Goal: Task Accomplishment & Management: Complete application form

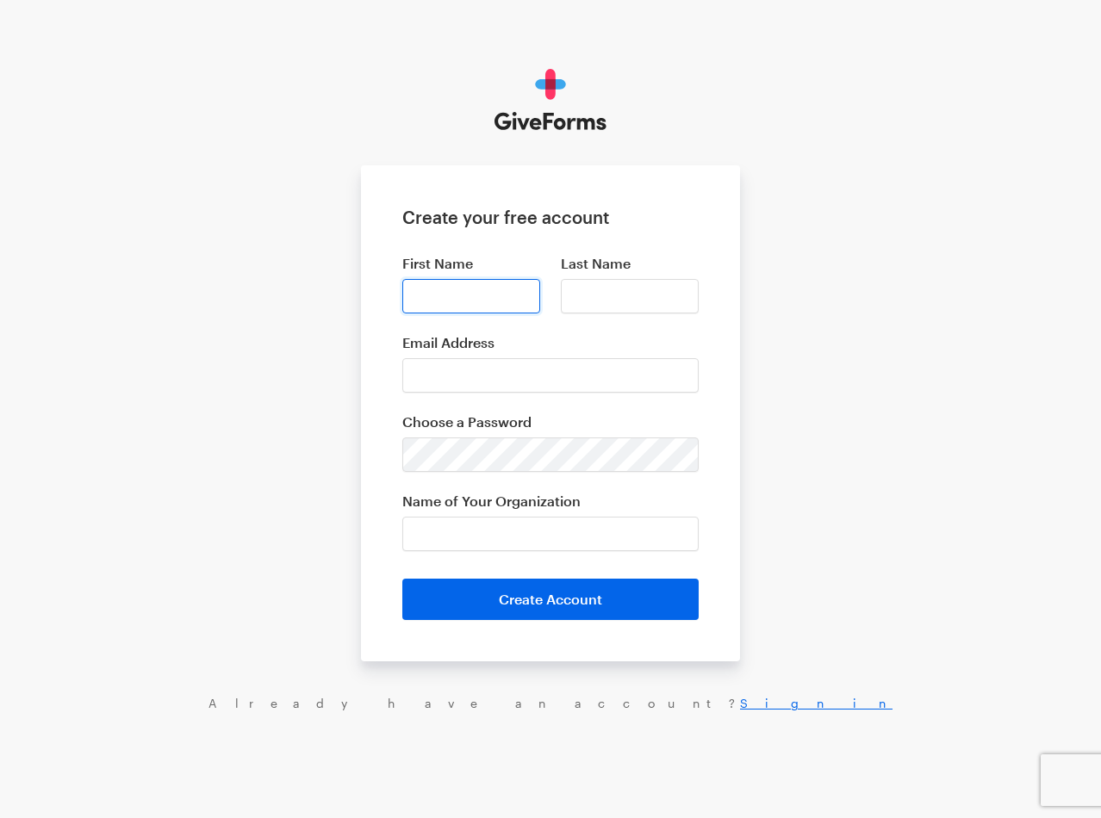
click at [473, 280] on input "First Name" at bounding box center [471, 296] width 138 height 34
type input "Filipe"
click at [690, 301] on input "Last Name" at bounding box center [630, 296] width 138 height 34
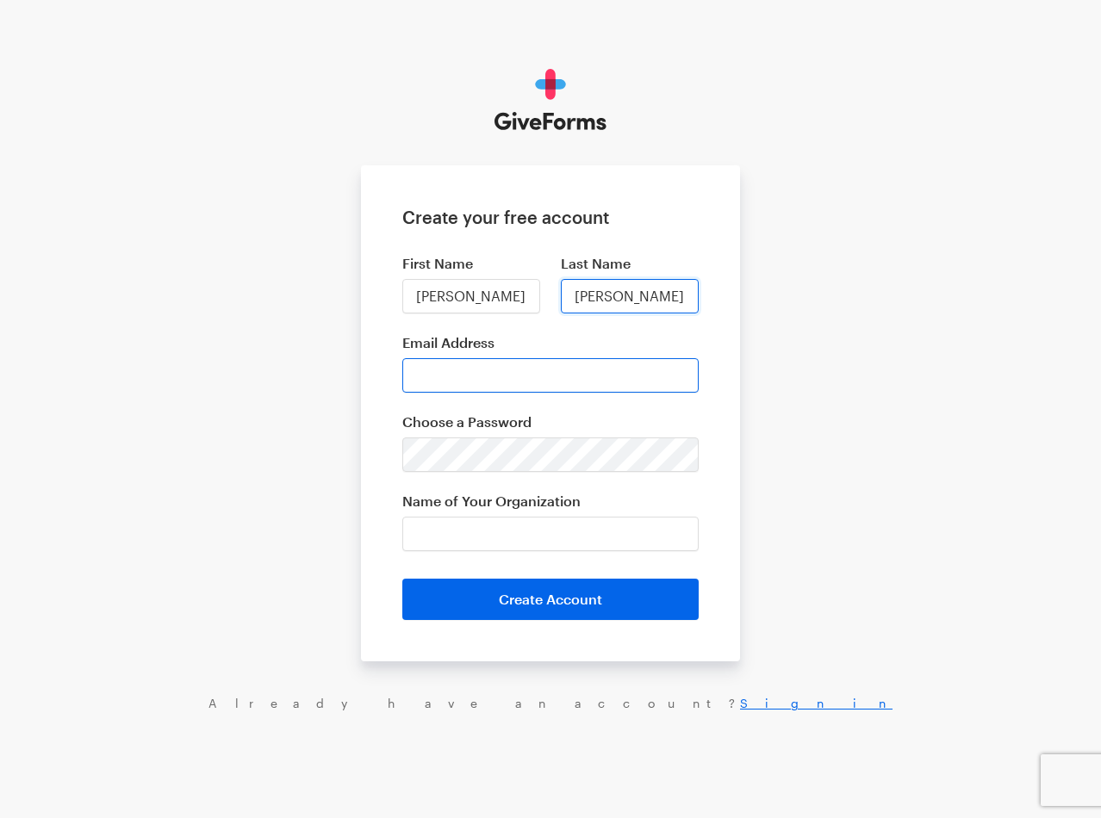
type input "Wojciechowski"
click at [613, 374] on input "Email Address" at bounding box center [550, 375] width 296 height 34
type input "mrfilipew@gmail.com"
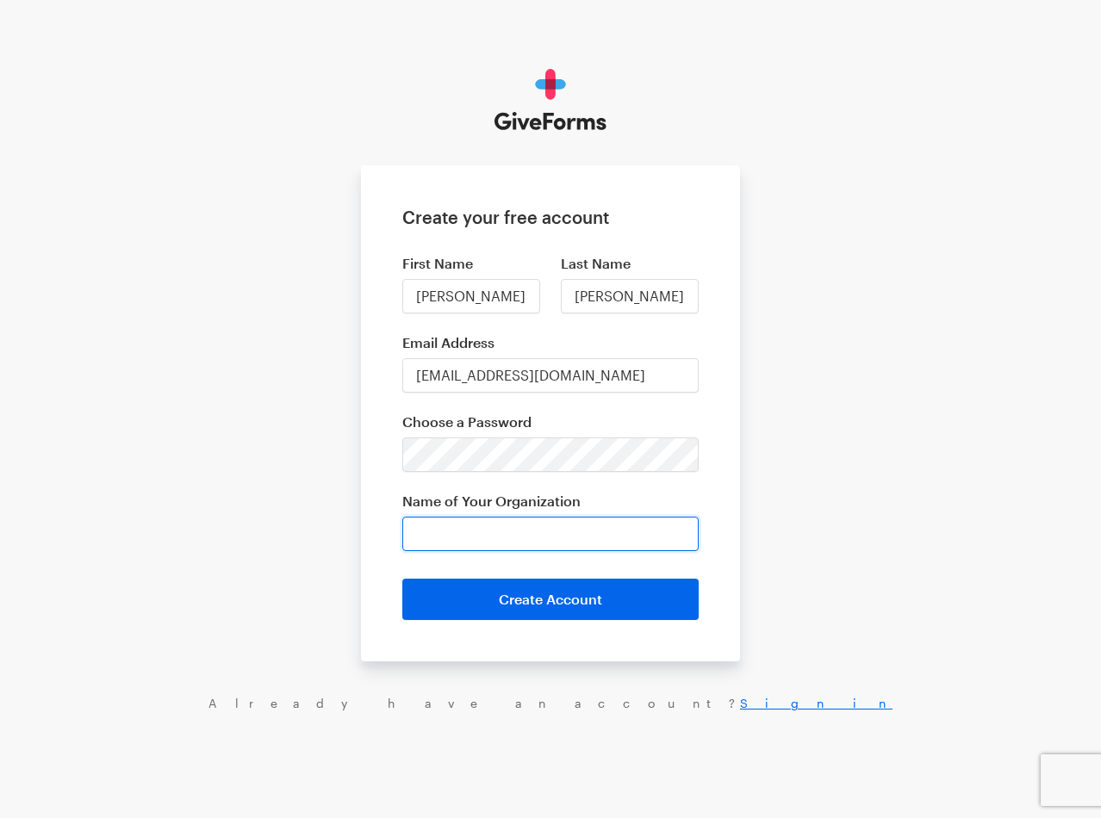
click at [521, 542] on input "Name of Your Organization" at bounding box center [550, 534] width 296 height 34
type input "FW Sales"
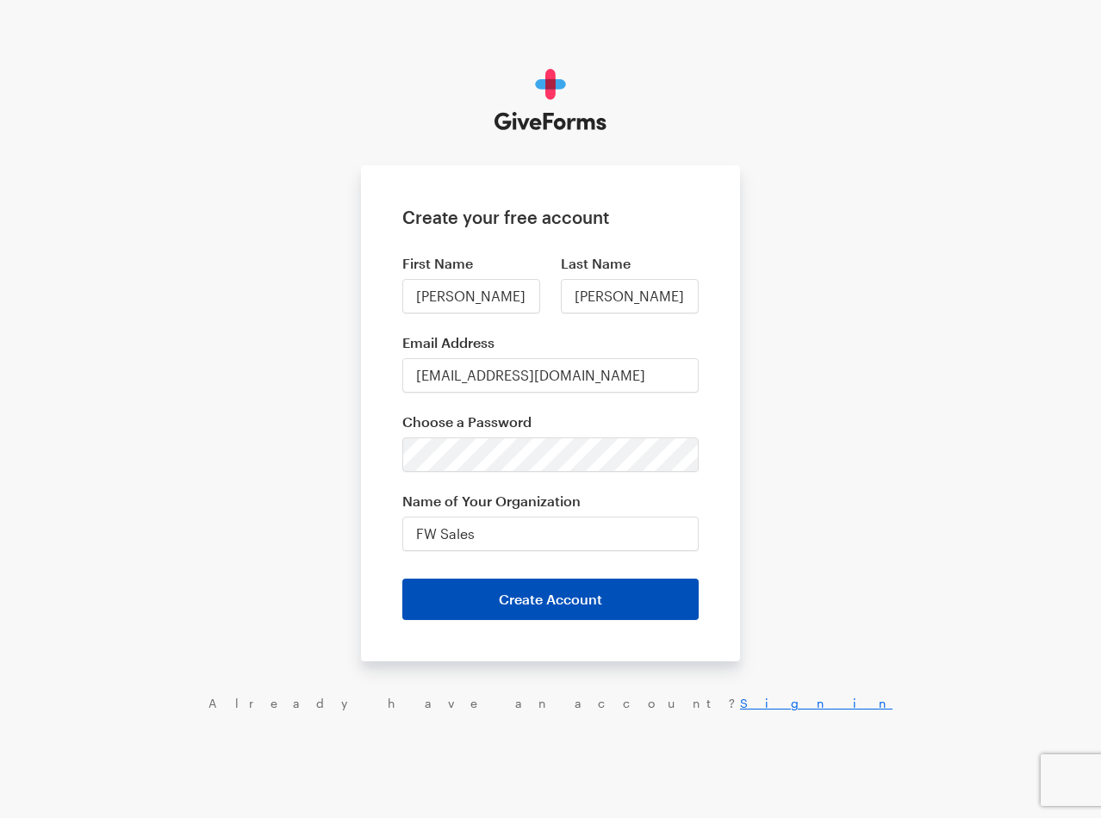
drag, startPoint x: 571, startPoint y: 550, endPoint x: 593, endPoint y: 614, distance: 67.6
click at [593, 614] on button "Create Account" at bounding box center [550, 599] width 296 height 41
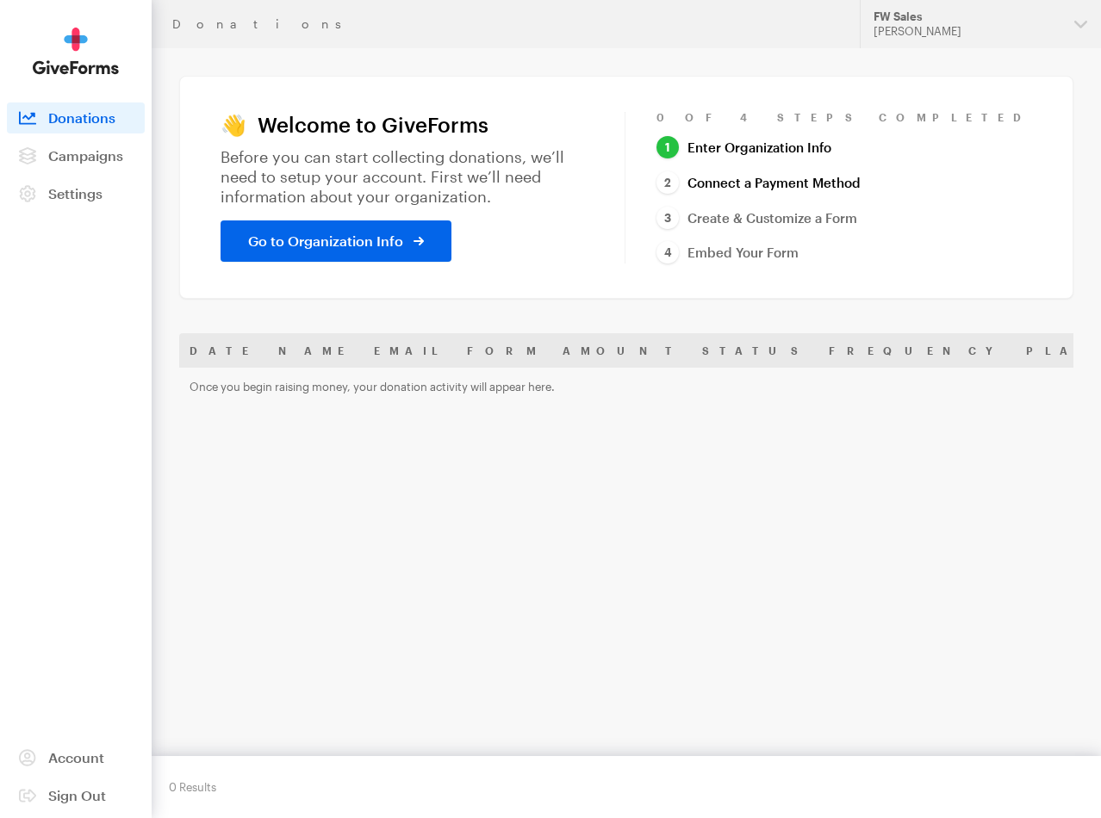
click at [840, 181] on link "Connect a Payment Method" at bounding box center [758, 182] width 204 height 23
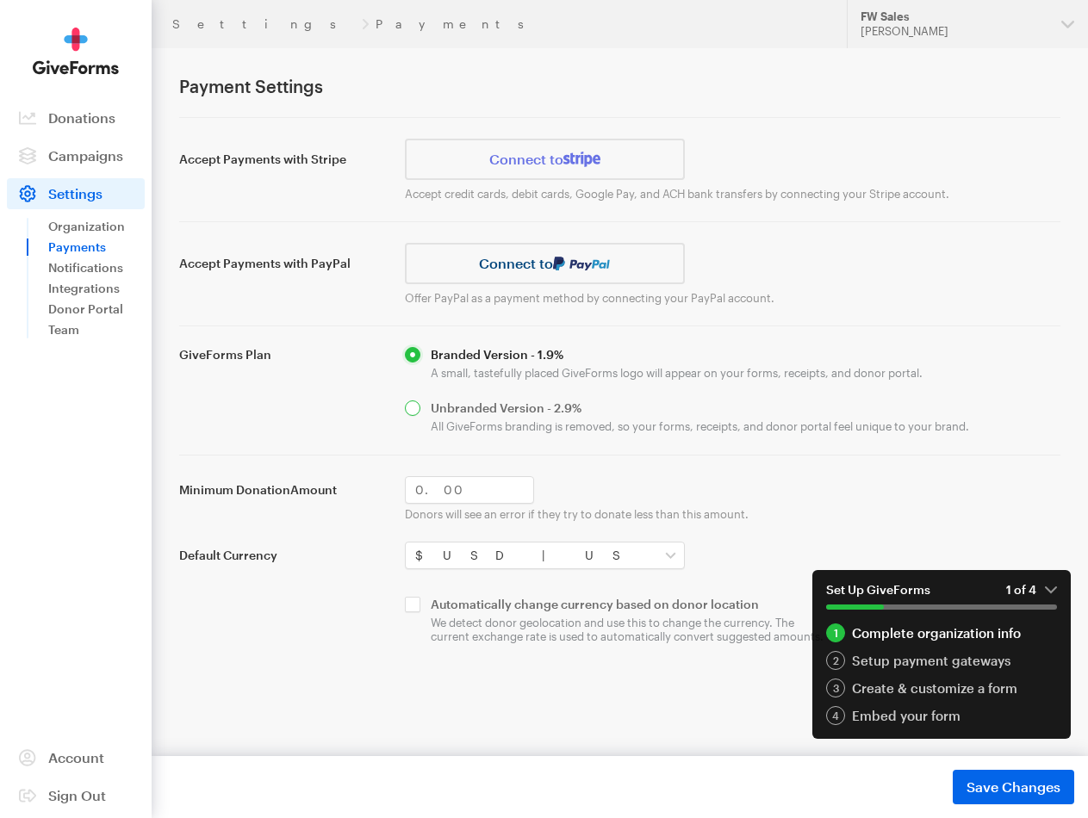
click at [674, 419] on input "radio" at bounding box center [732, 417] width 655 height 33
radio input "true"
click at [545, 355] on input "radio" at bounding box center [732, 363] width 655 height 33
radio input "true"
click at [522, 488] on input "Minimum Donation Amount" at bounding box center [470, 490] width 130 height 28
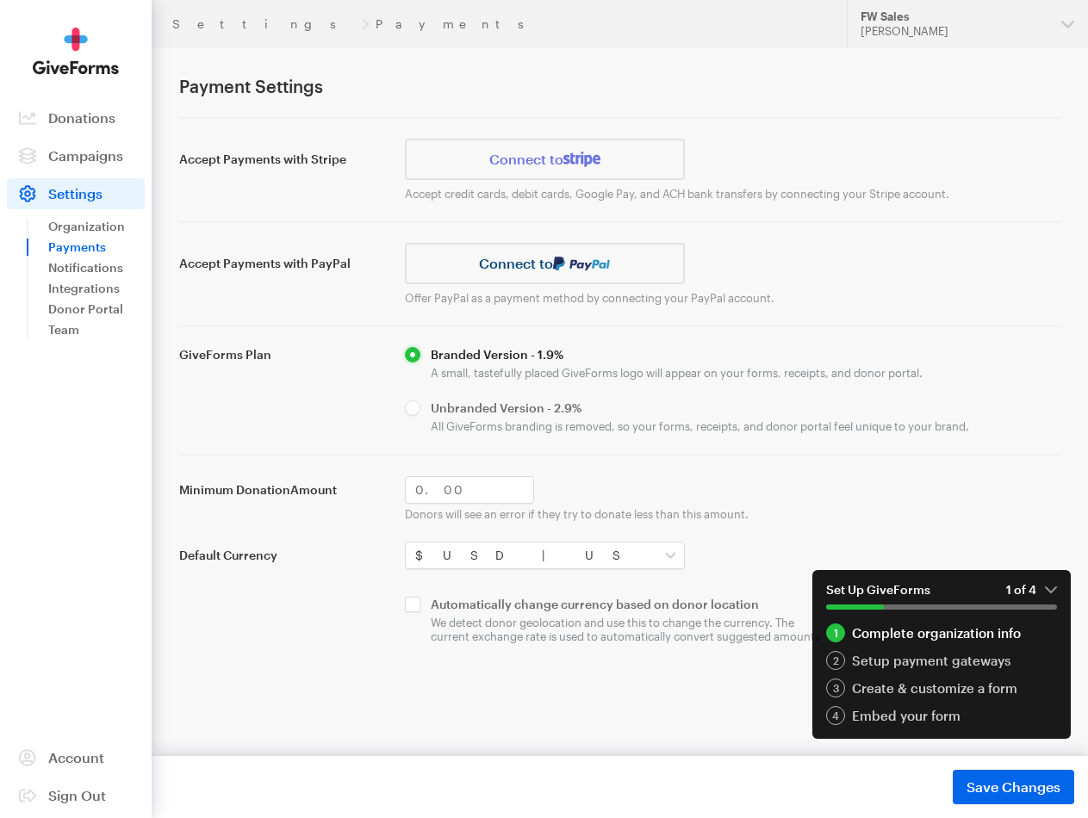
click at [640, 500] on div "Minimum Donation Amount" at bounding box center [620, 490] width 902 height 28
click at [674, 569] on form "GiveForms Plan Branded Version - 1.9% A small, tastefully placed GiveForms logo…" at bounding box center [619, 495] width 881 height 296
click at [674, 556] on select "$USD | US Dollar C$CAD | Canadian Dollars A$AUD | Australian Dollar £GBP | Brit…" at bounding box center [545, 556] width 280 height 28
click at [581, 161] on img at bounding box center [581, 160] width 37 height 16
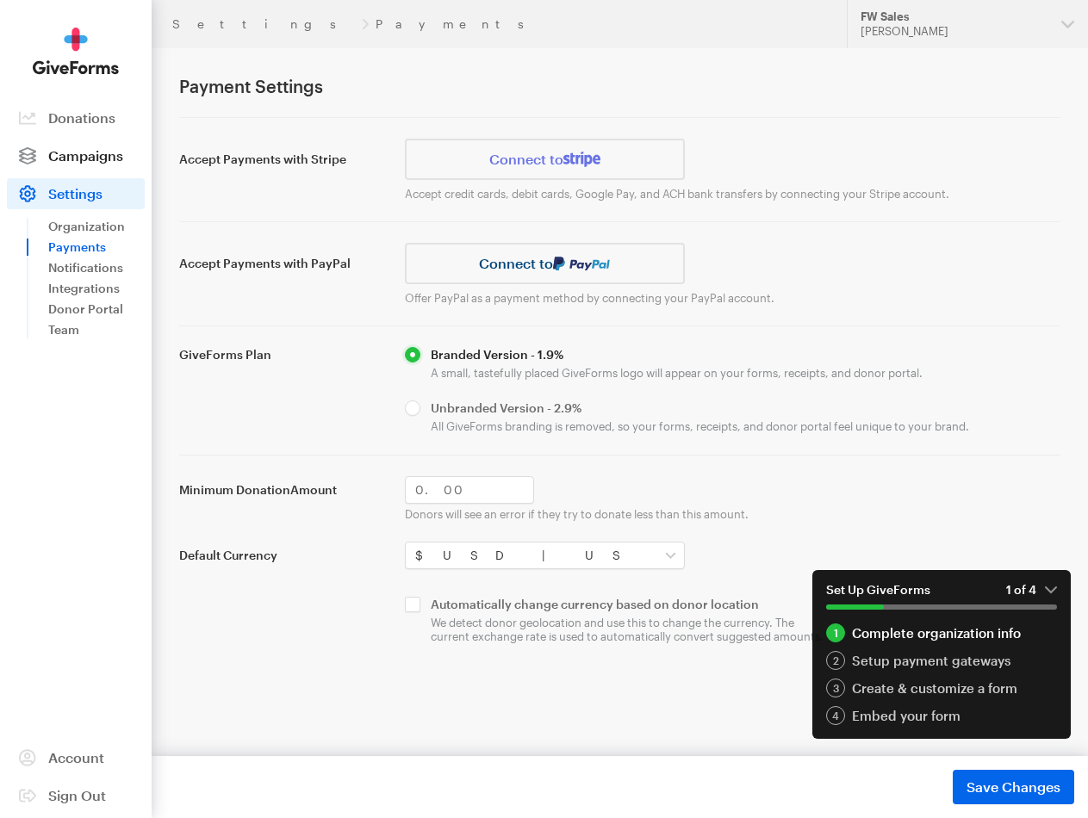
click at [86, 156] on span "Campaigns" at bounding box center [85, 155] width 75 height 16
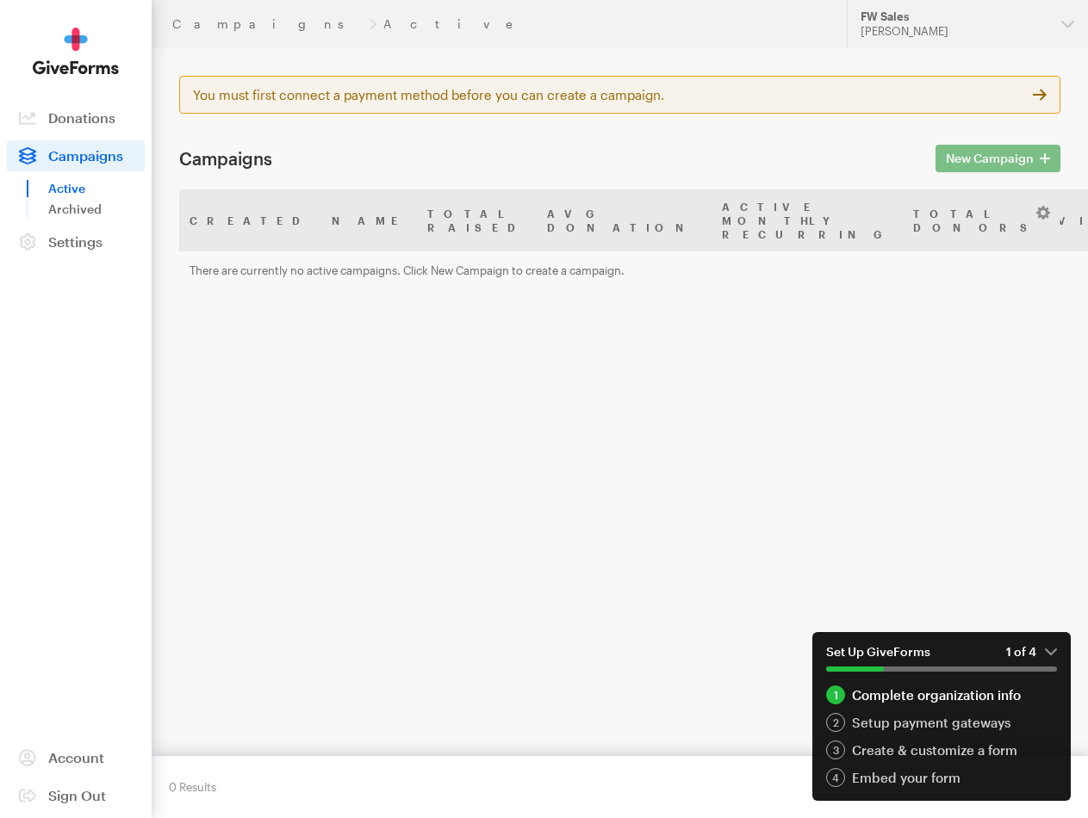
click at [84, 195] on link "Active" at bounding box center [96, 188] width 96 height 21
click at [83, 119] on span "Donations" at bounding box center [81, 117] width 67 height 16
